Goal: Information Seeking & Learning: Learn about a topic

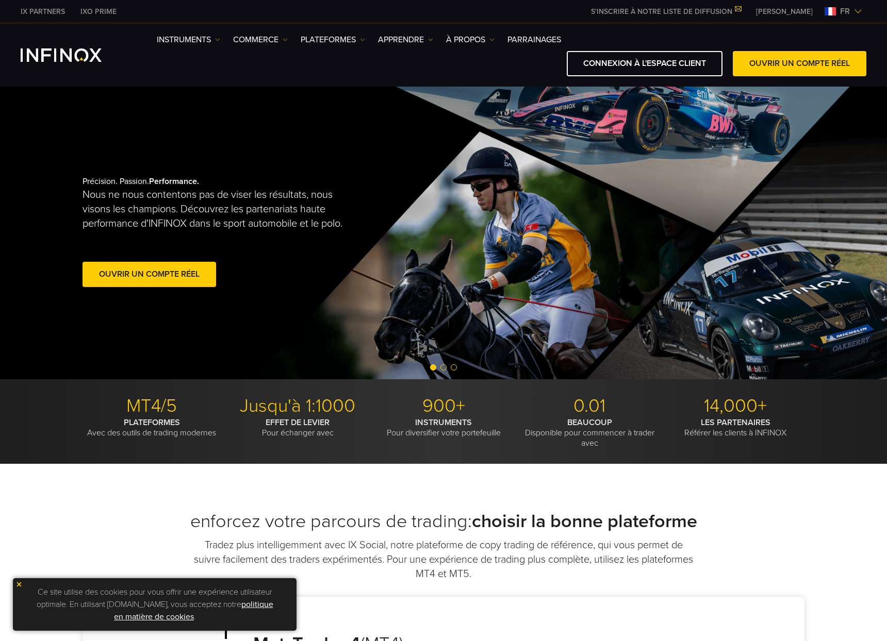
click at [19, 584] on img at bounding box center [18, 584] width 7 height 7
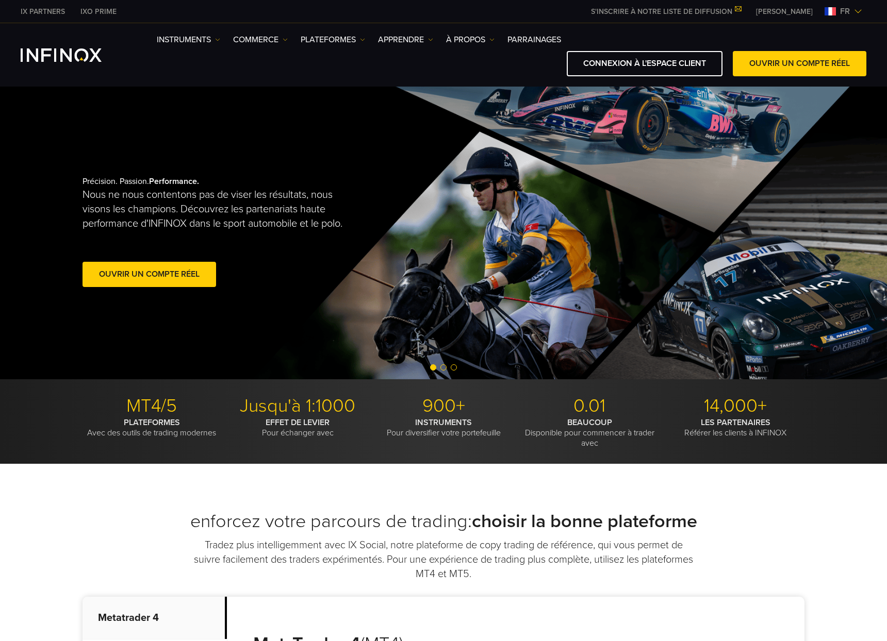
click at [843, 9] on span "fr" at bounding box center [844, 11] width 18 height 12
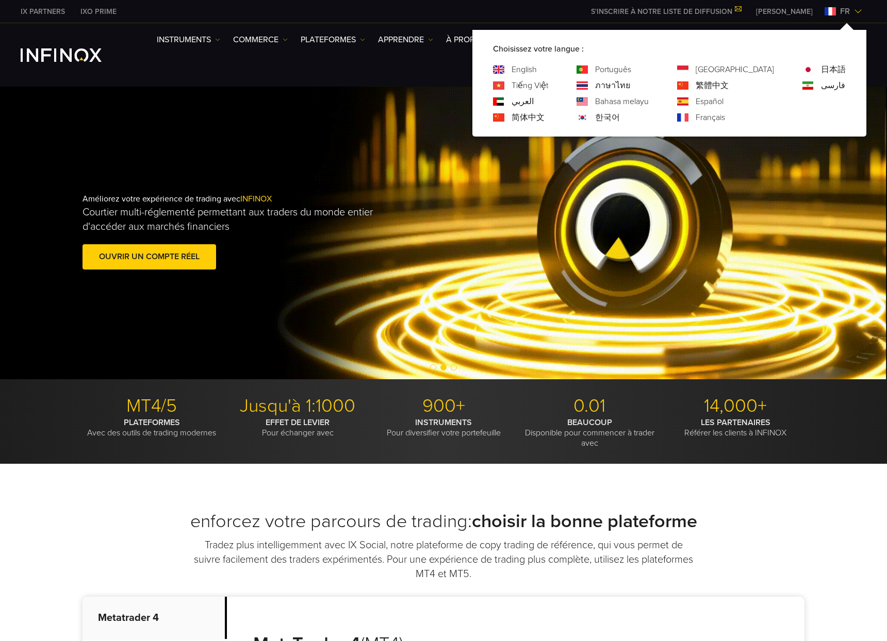
click at [537, 66] on link "English" at bounding box center [523, 69] width 25 height 12
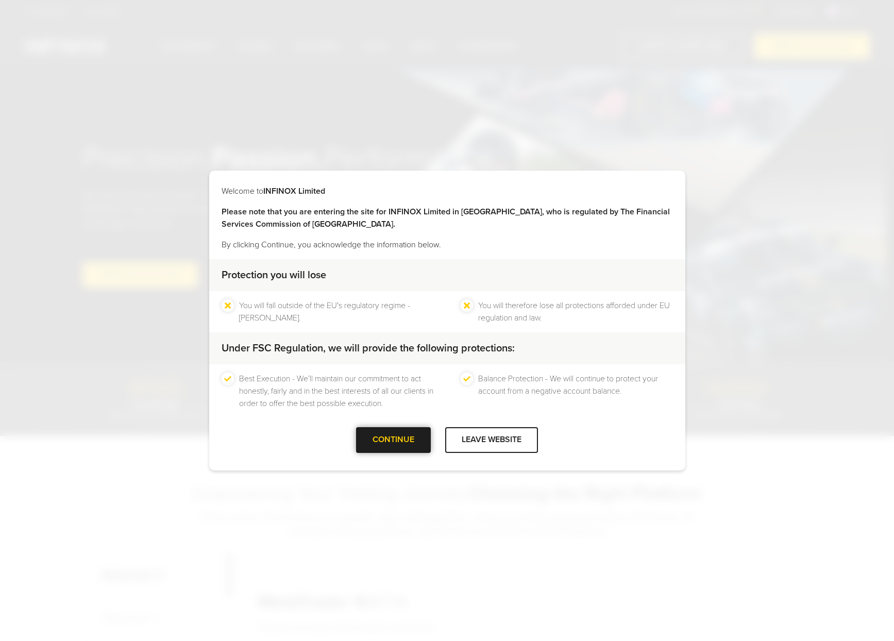
click at [394, 440] on div at bounding box center [394, 440] width 0 height 0
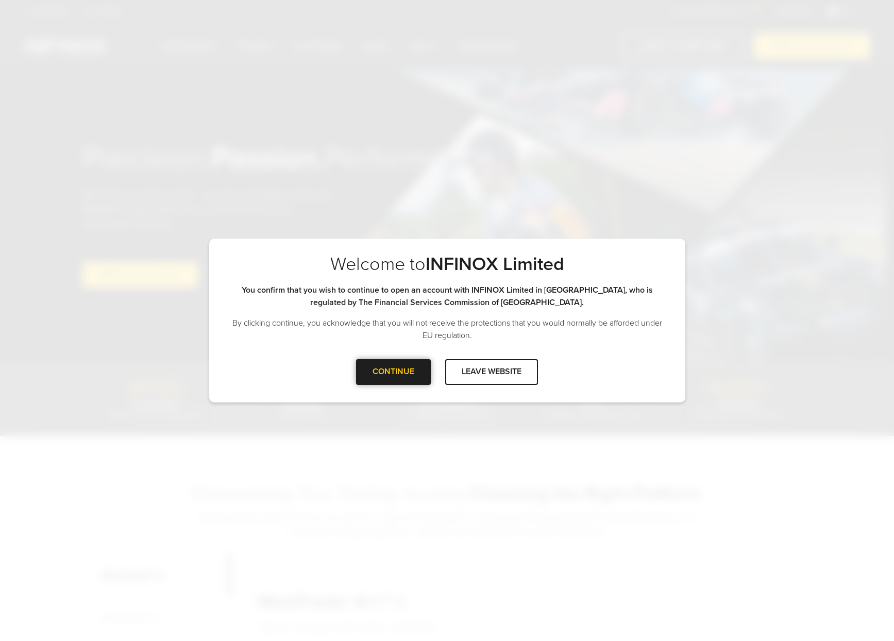
click at [394, 372] on div at bounding box center [394, 372] width 0 height 0
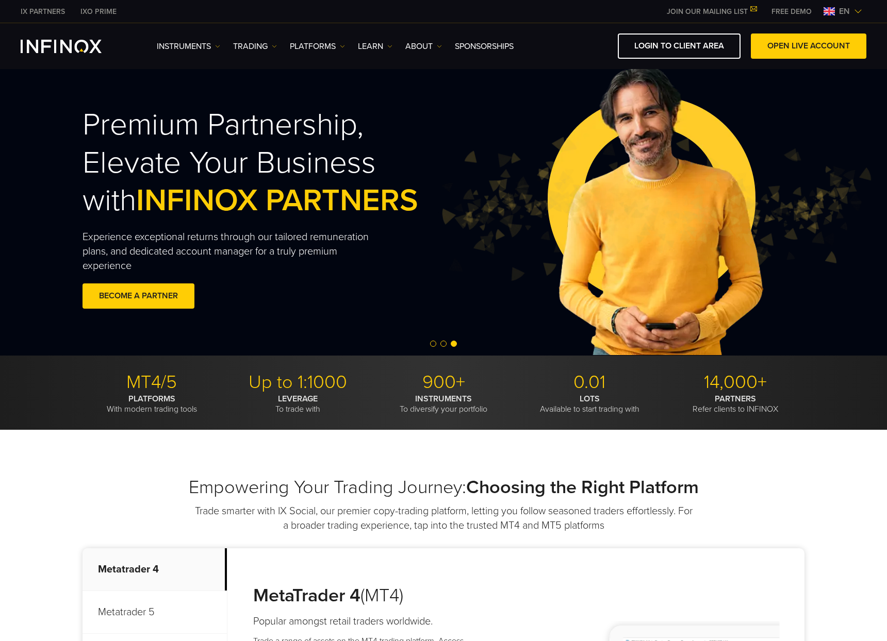
click at [431, 345] on span "Go to slide 1" at bounding box center [433, 344] width 6 height 6
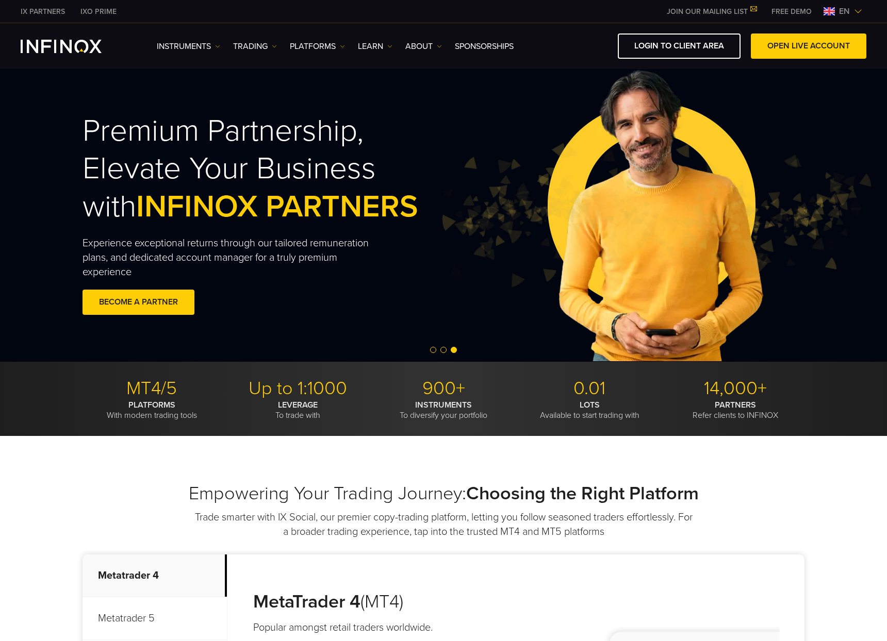
click at [37, 11] on link "IX PARTNERS" at bounding box center [43, 11] width 60 height 11
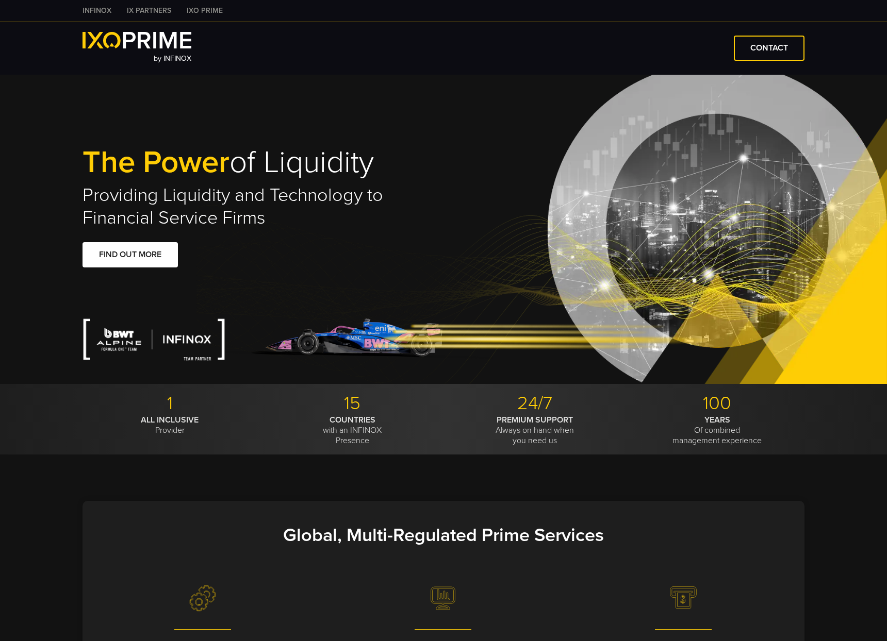
type input "***"
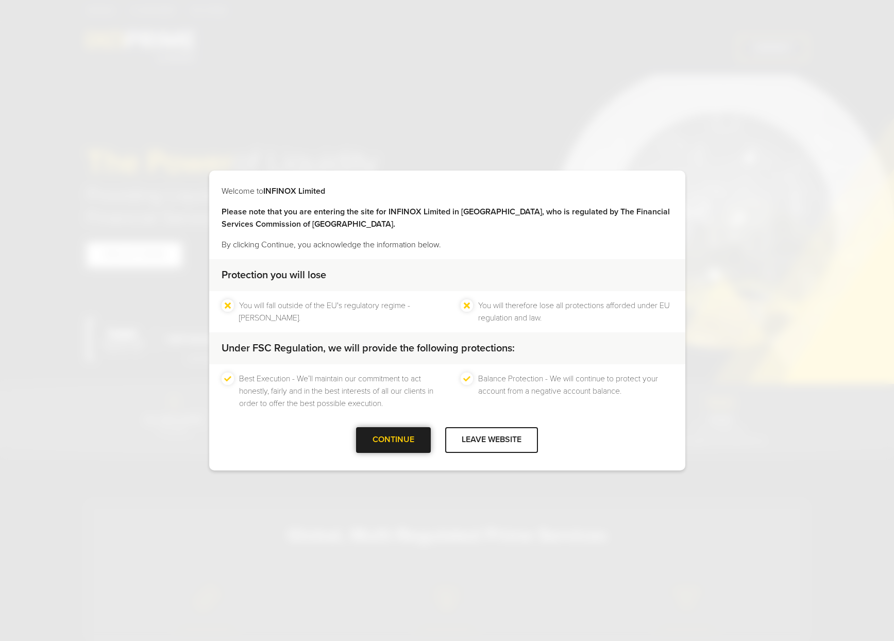
click at [396, 441] on div "CONTINUE" at bounding box center [393, 439] width 75 height 25
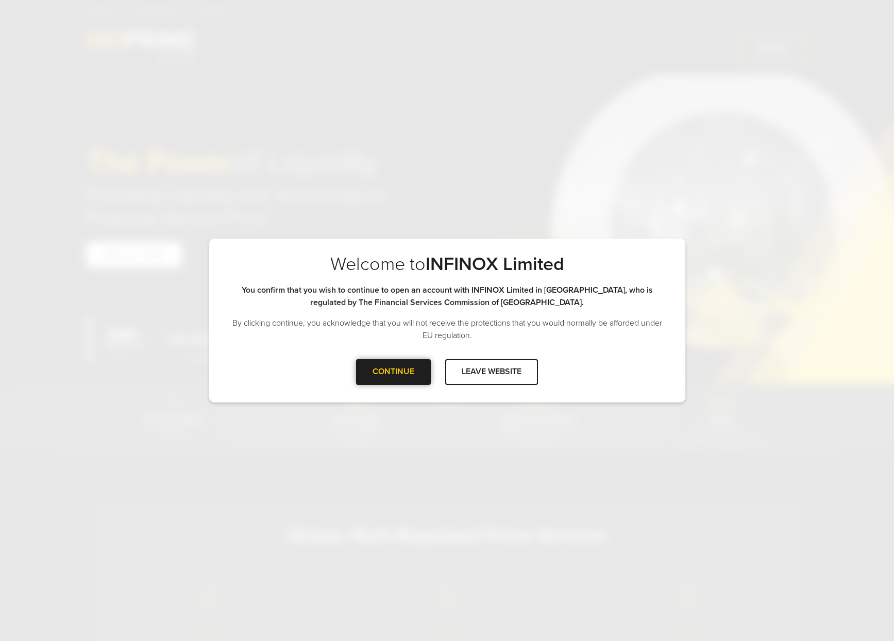
click at [394, 372] on div at bounding box center [394, 372] width 0 height 0
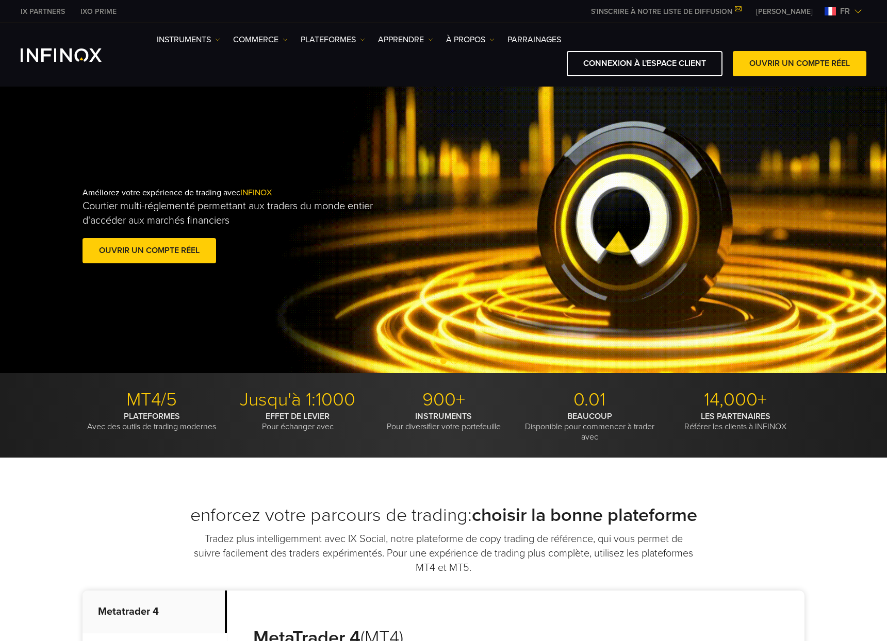
click at [844, 13] on span "fr" at bounding box center [844, 11] width 18 height 12
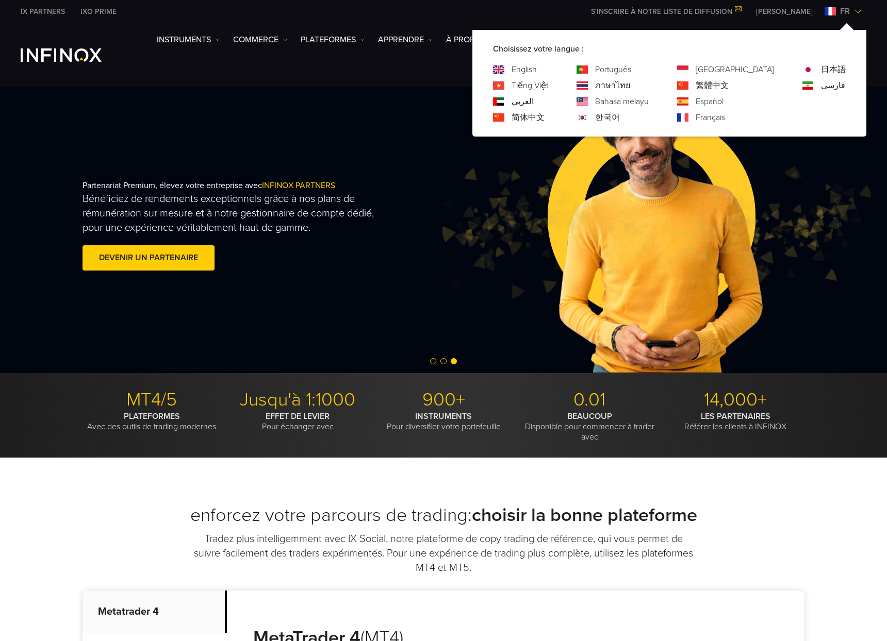
click at [537, 70] on link "English" at bounding box center [523, 69] width 25 height 12
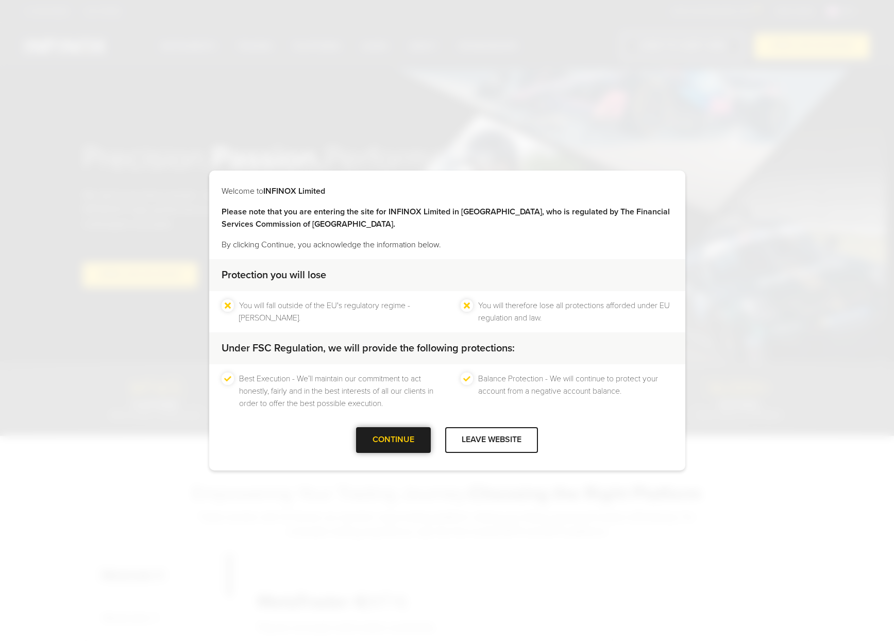
click at [394, 440] on div at bounding box center [394, 440] width 0 height 0
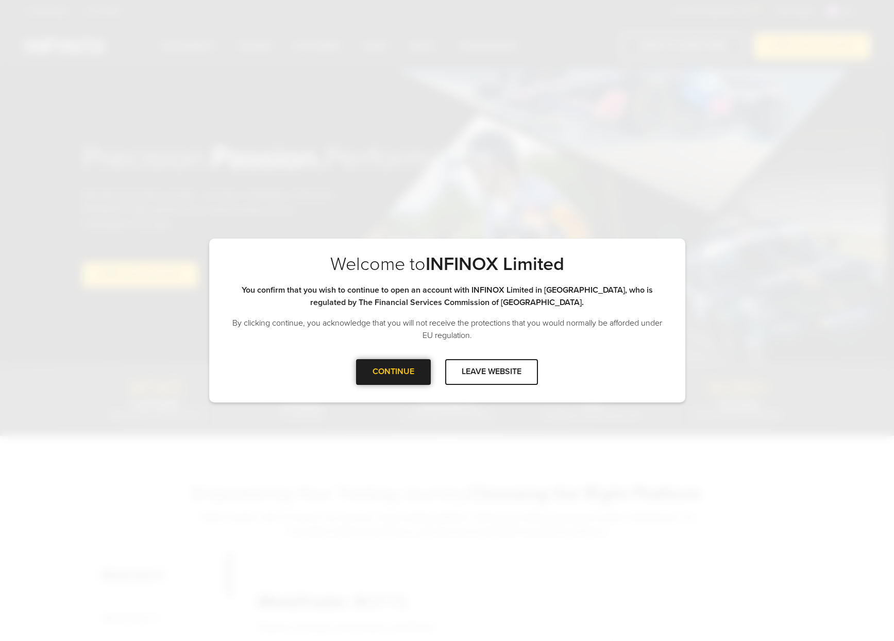
click at [394, 372] on div at bounding box center [394, 372] width 0 height 0
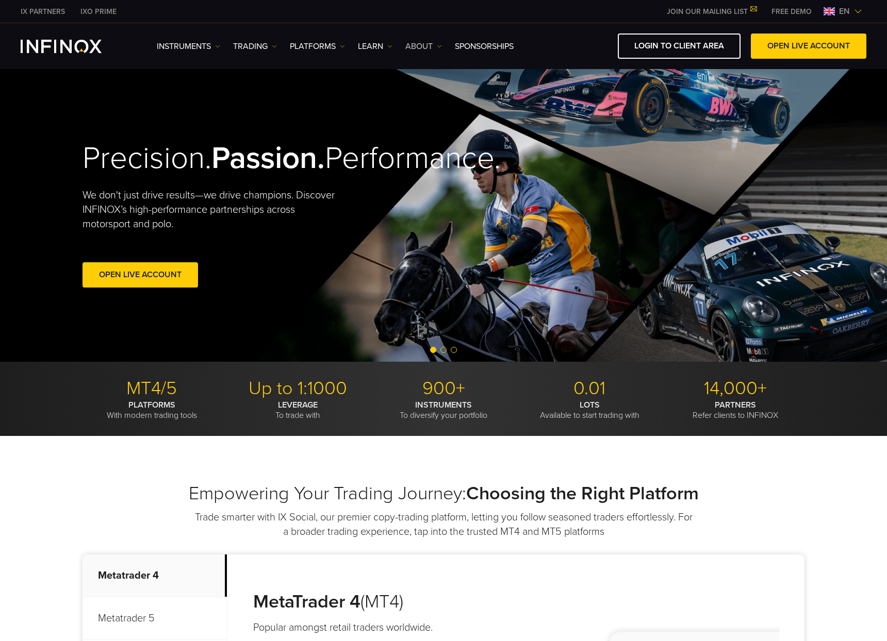
click at [418, 44] on link "ABOUT" at bounding box center [423, 46] width 37 height 12
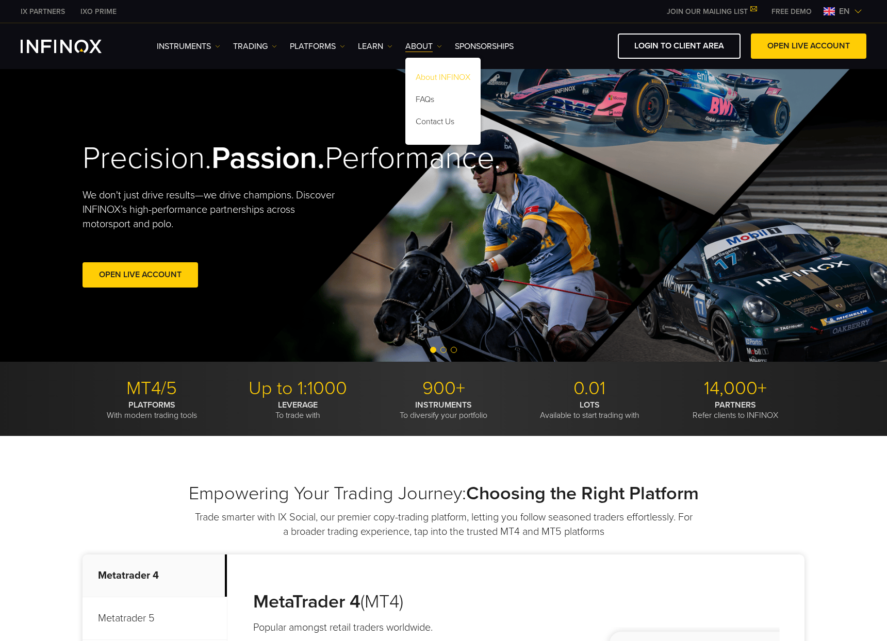
click at [442, 79] on link "About INFINOX" at bounding box center [442, 79] width 75 height 22
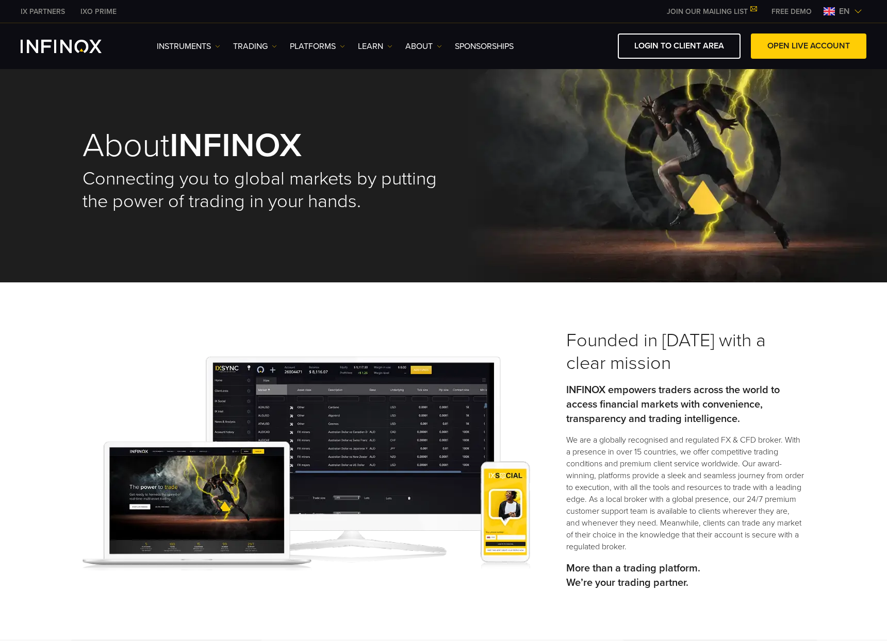
click at [57, 49] on img "INFINOX Logo" at bounding box center [61, 46] width 81 height 13
